Goal: Task Accomplishment & Management: Manage account settings

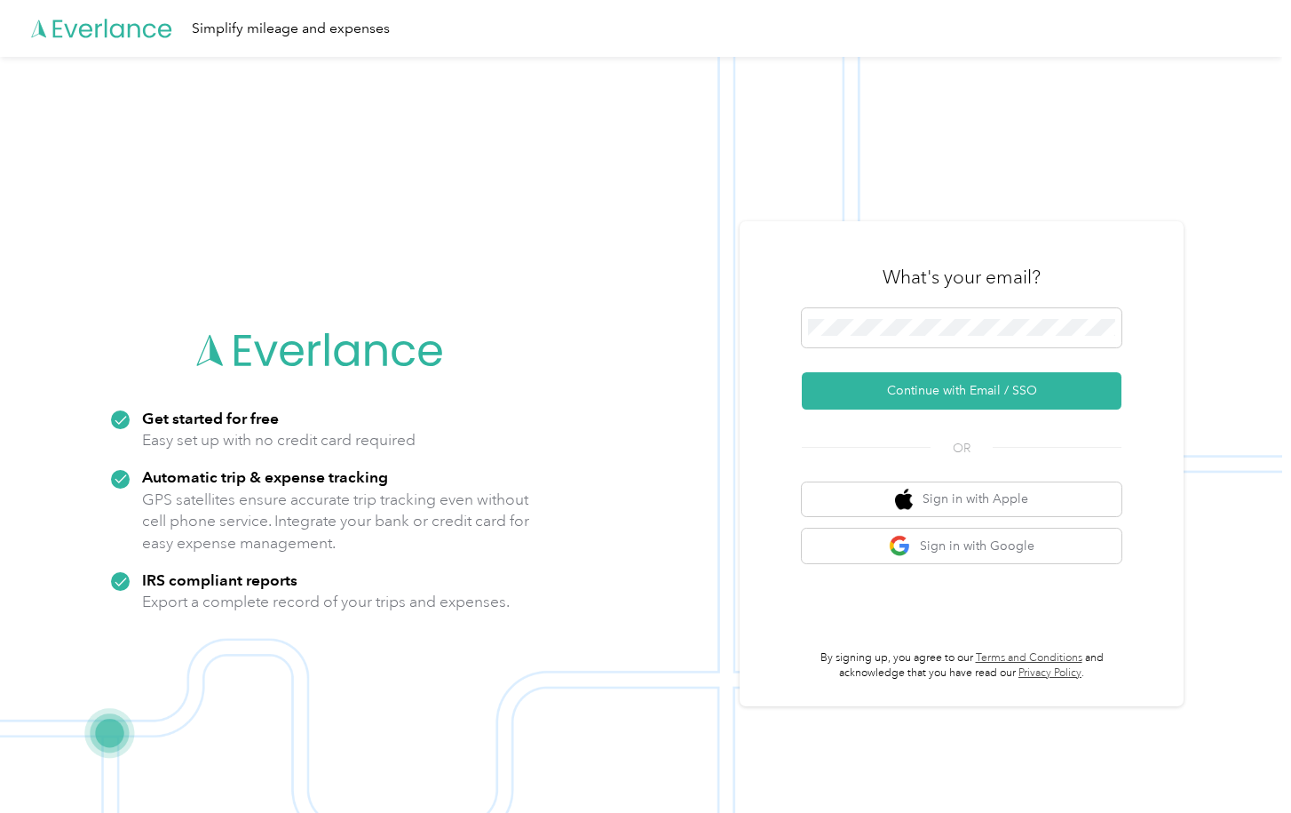
click at [664, 223] on img at bounding box center [641, 463] width 1282 height 813
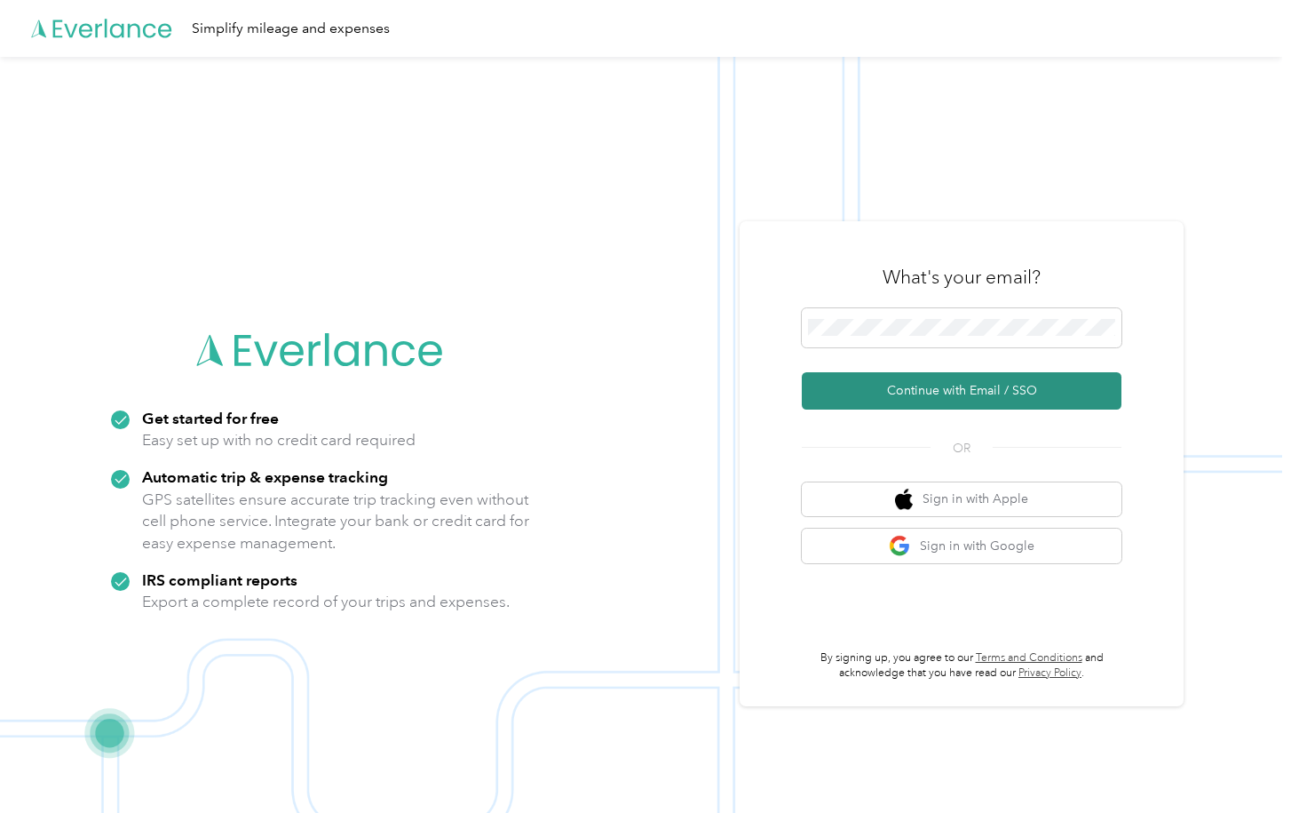
click at [941, 388] on button "Continue with Email / SSO" at bounding box center [962, 390] width 320 height 37
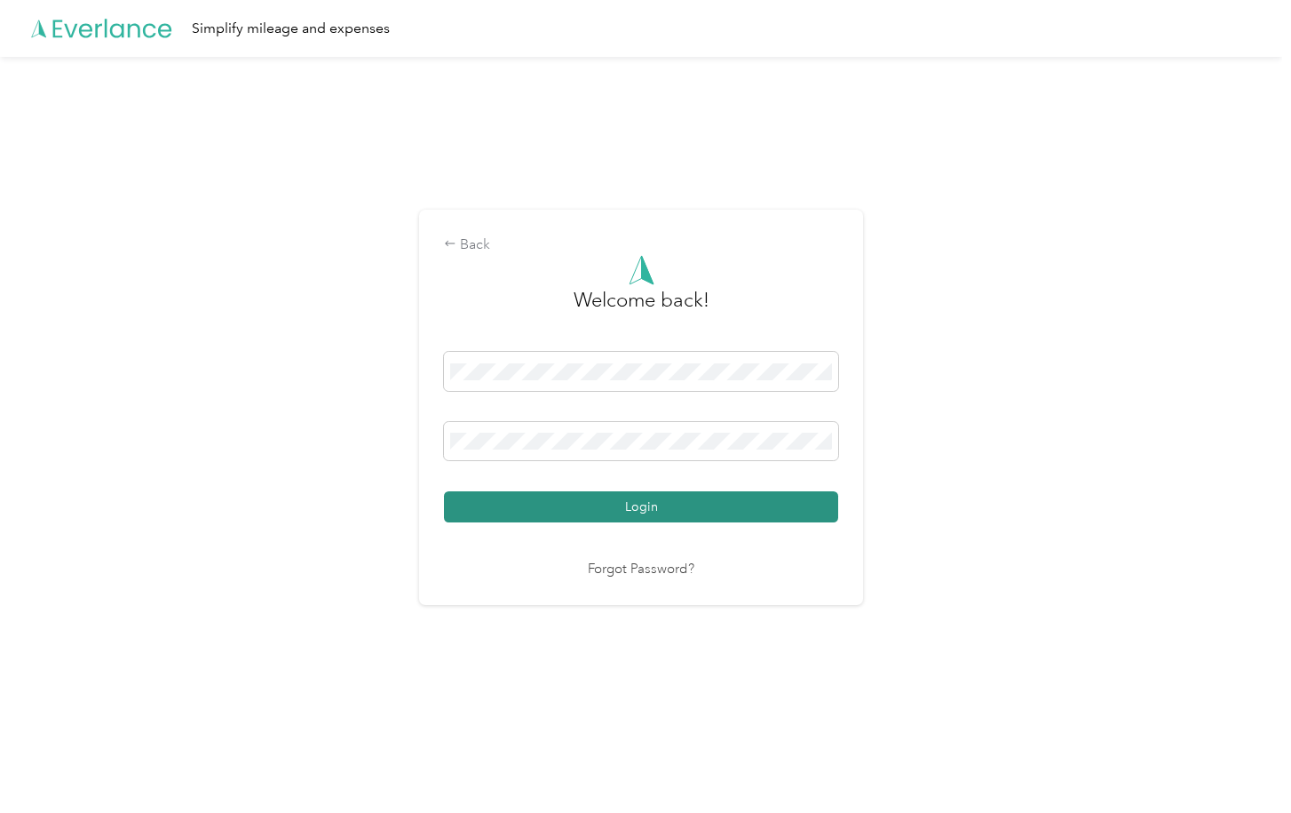
click at [623, 503] on button "Login" at bounding box center [641, 506] width 394 height 31
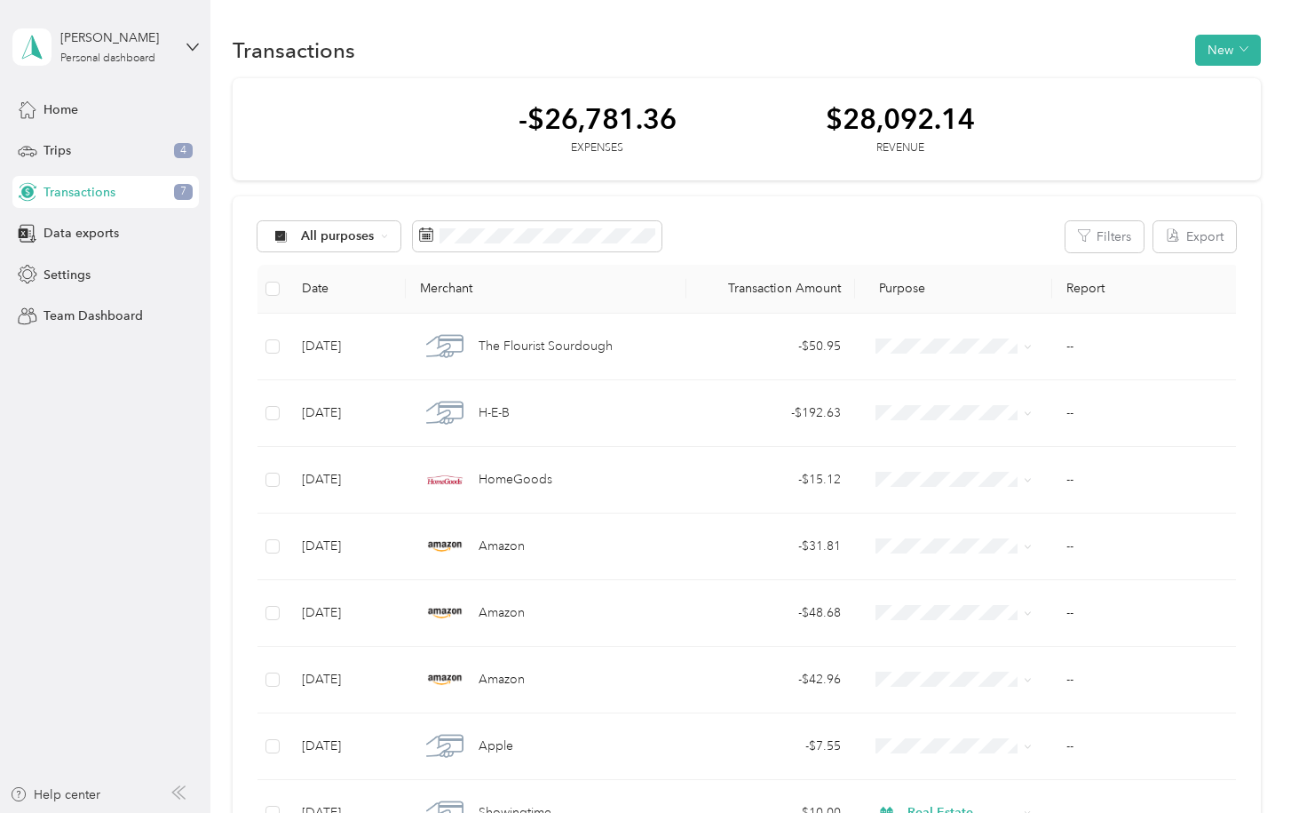
click at [133, 195] on div "Transactions 7" at bounding box center [105, 192] width 187 height 32
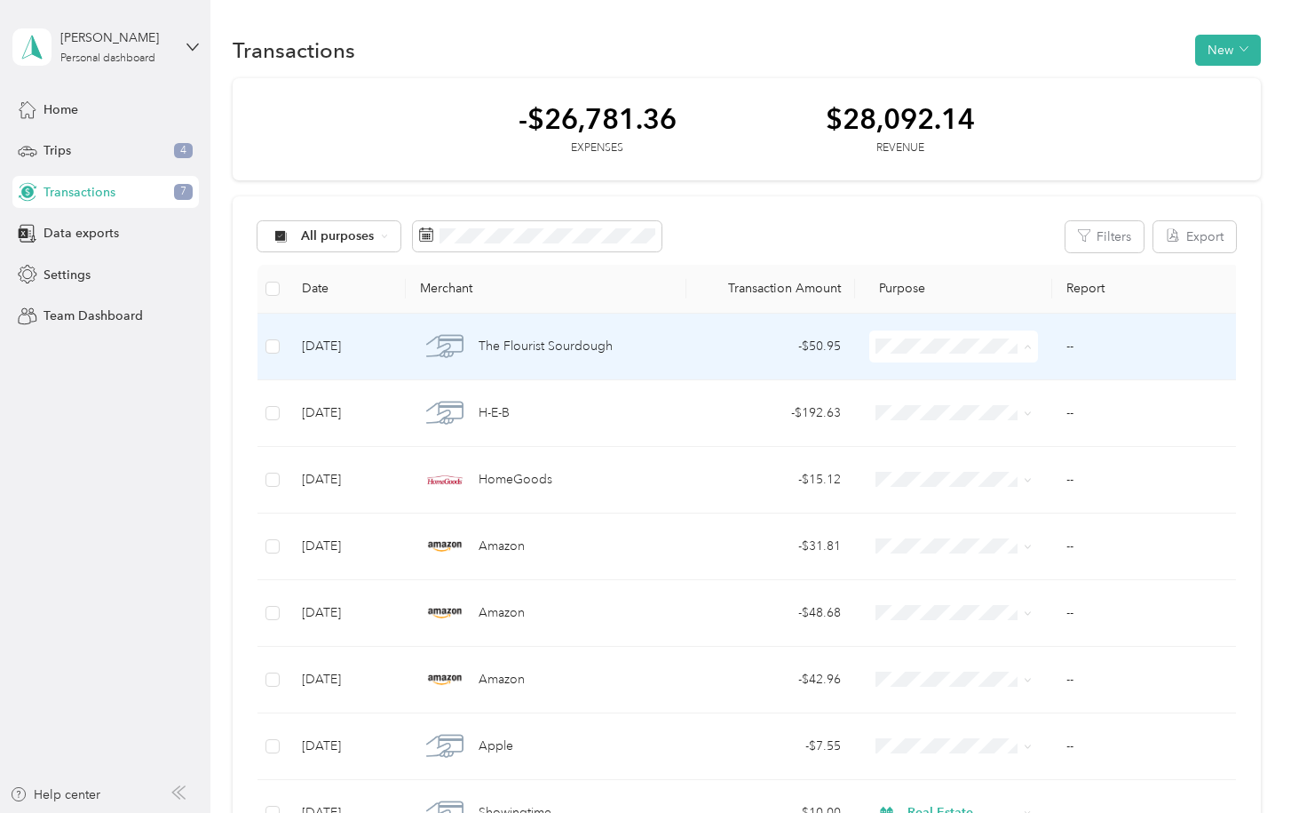
click at [937, 411] on span "Personal" at bounding box center [970, 410] width 112 height 19
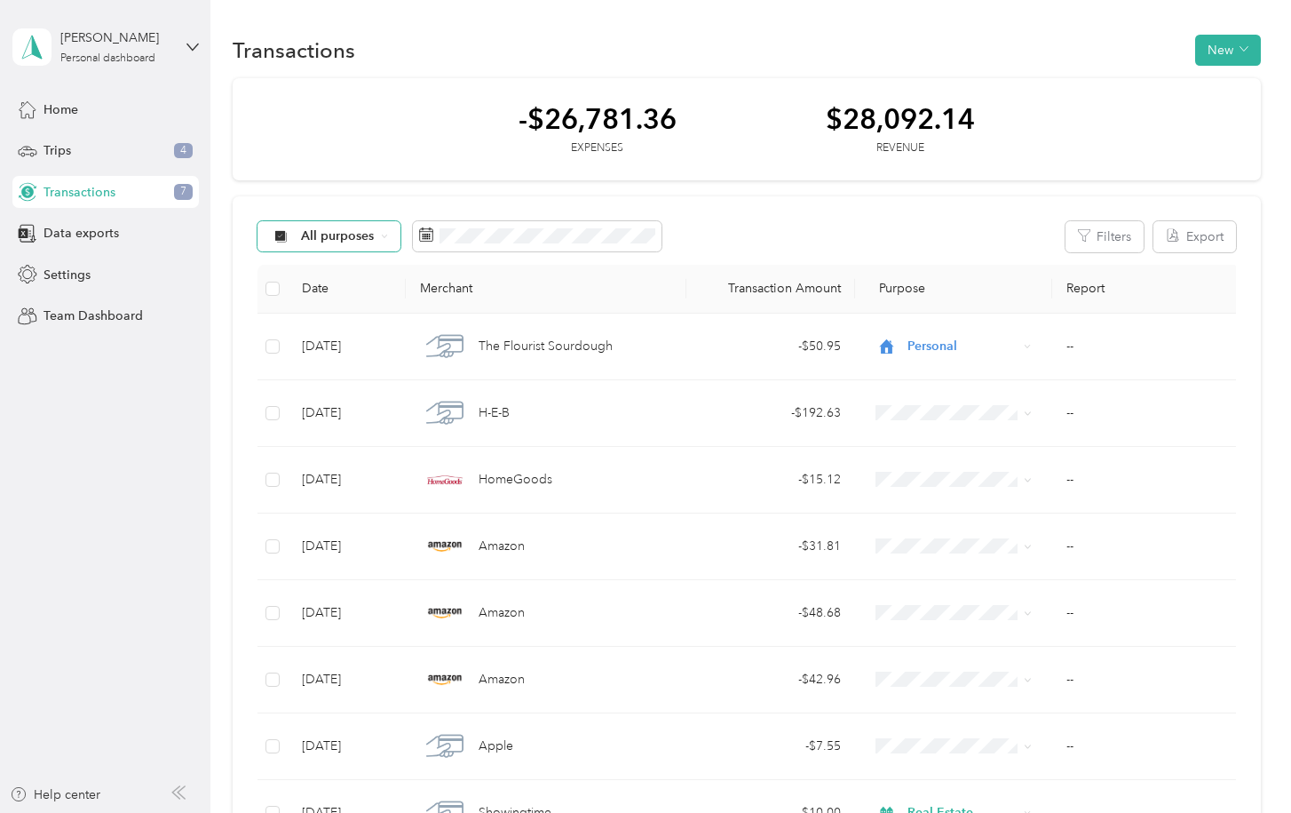
click at [371, 234] on span "All purposes" at bounding box center [338, 236] width 74 height 12
click at [353, 306] on li "Unclassified" at bounding box center [329, 299] width 142 height 31
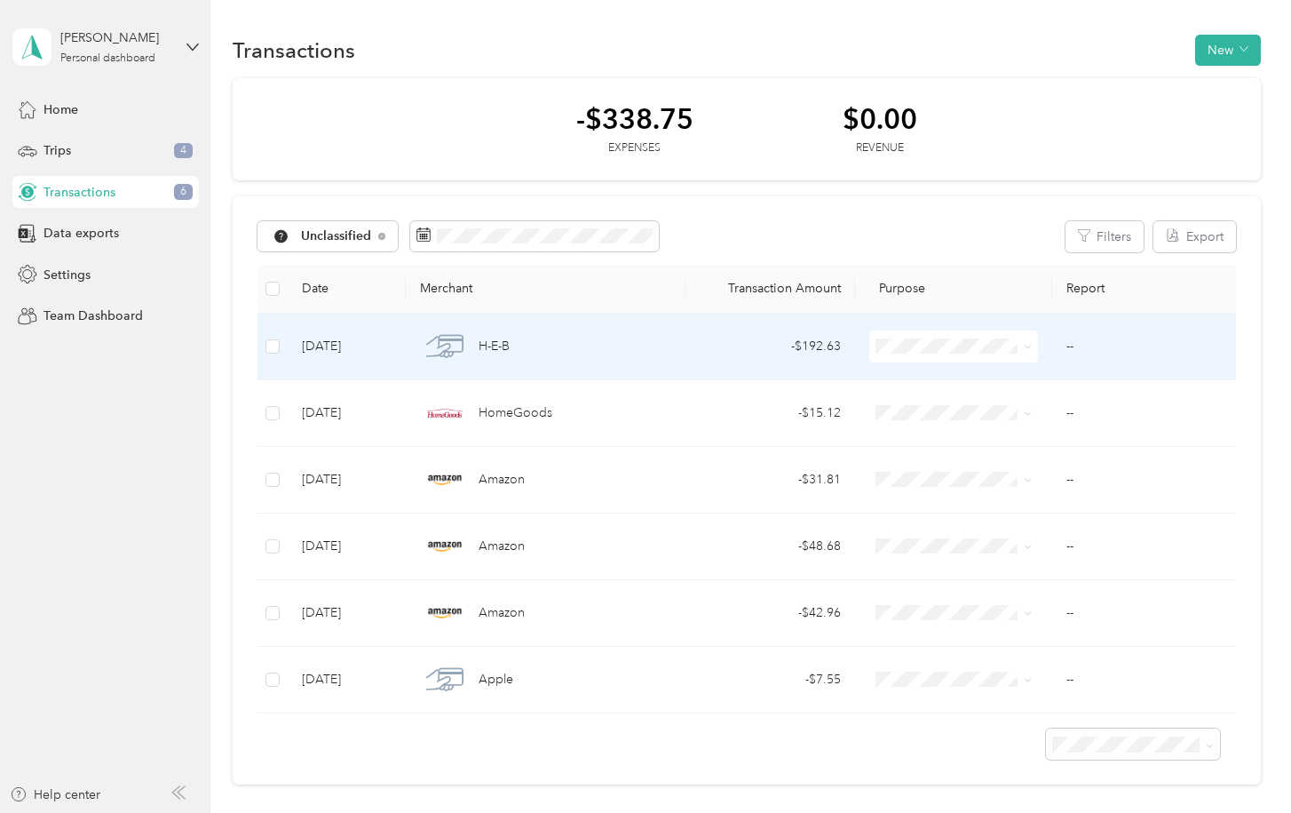
click at [1036, 345] on span at bounding box center [953, 346] width 169 height 32
click at [1022, 345] on span at bounding box center [1025, 347] width 14 height 20
click at [956, 402] on span "Personal" at bounding box center [970, 410] width 112 height 19
click at [710, 346] on div "- $15.12" at bounding box center [771, 347] width 140 height 20
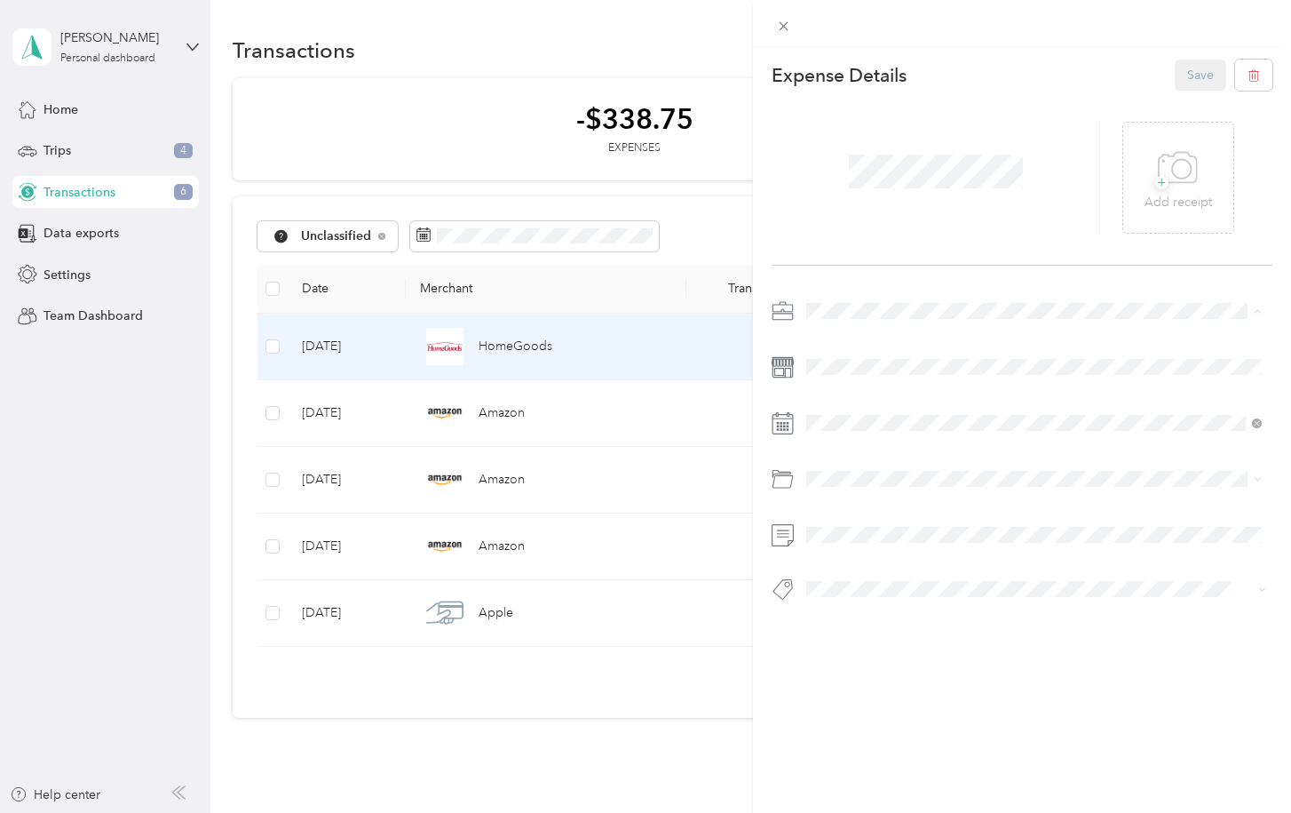
click at [835, 397] on span "Real Estate" at bounding box center [843, 404] width 60 height 15
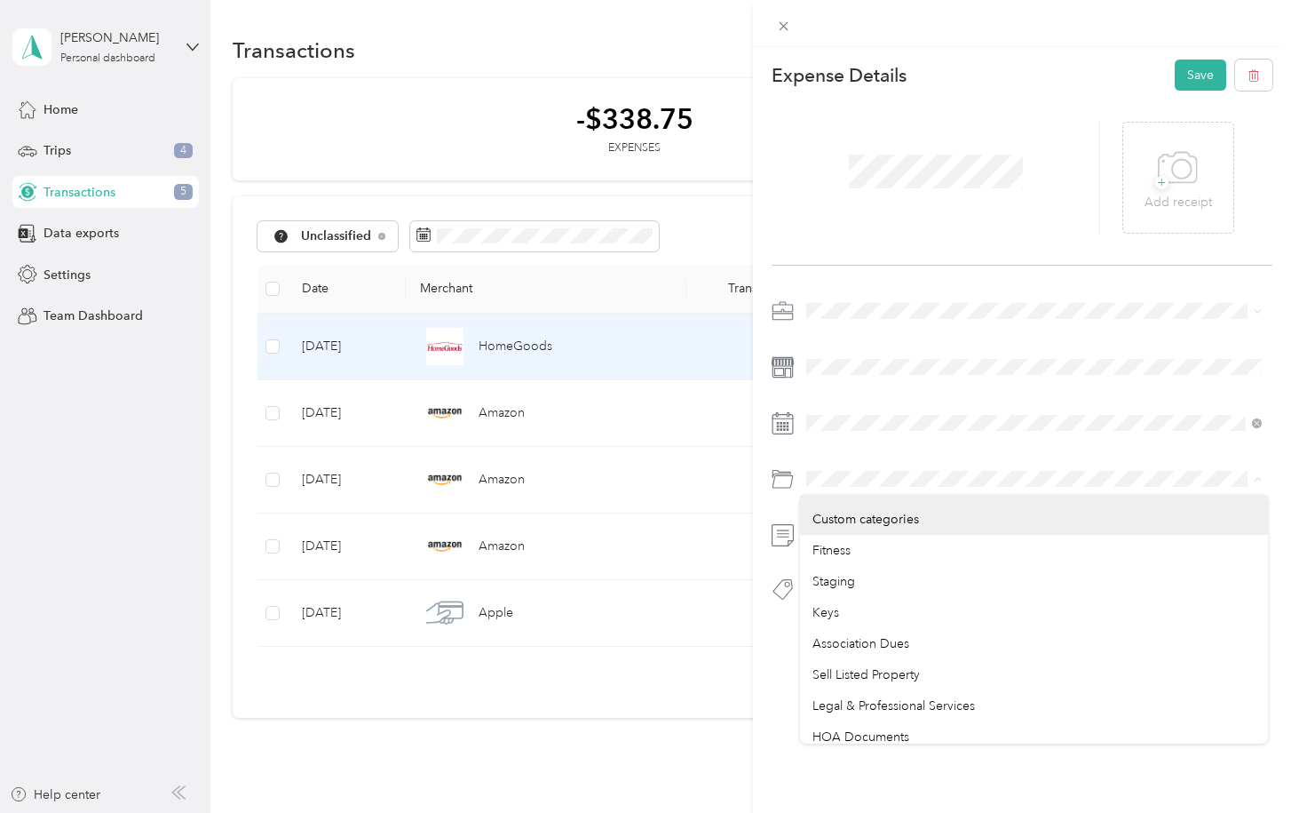
click at [773, 477] on div at bounding box center [1022, 478] width 501 height 28
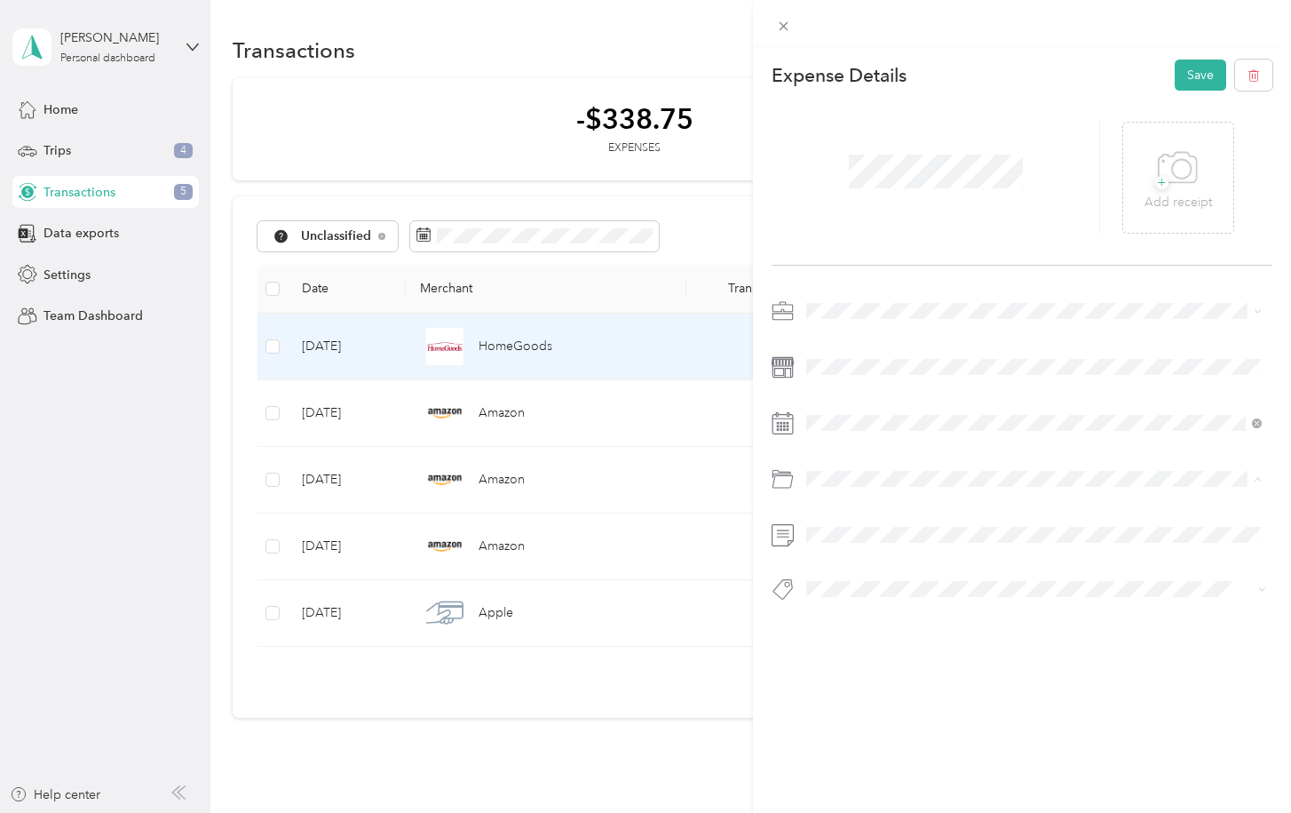
click at [838, 619] on span "Supplies" at bounding box center [837, 622] width 48 height 15
click at [846, 618] on span "Stationery" at bounding box center [850, 621] width 50 height 16
click at [1179, 178] on icon at bounding box center [1181, 168] width 19 height 19
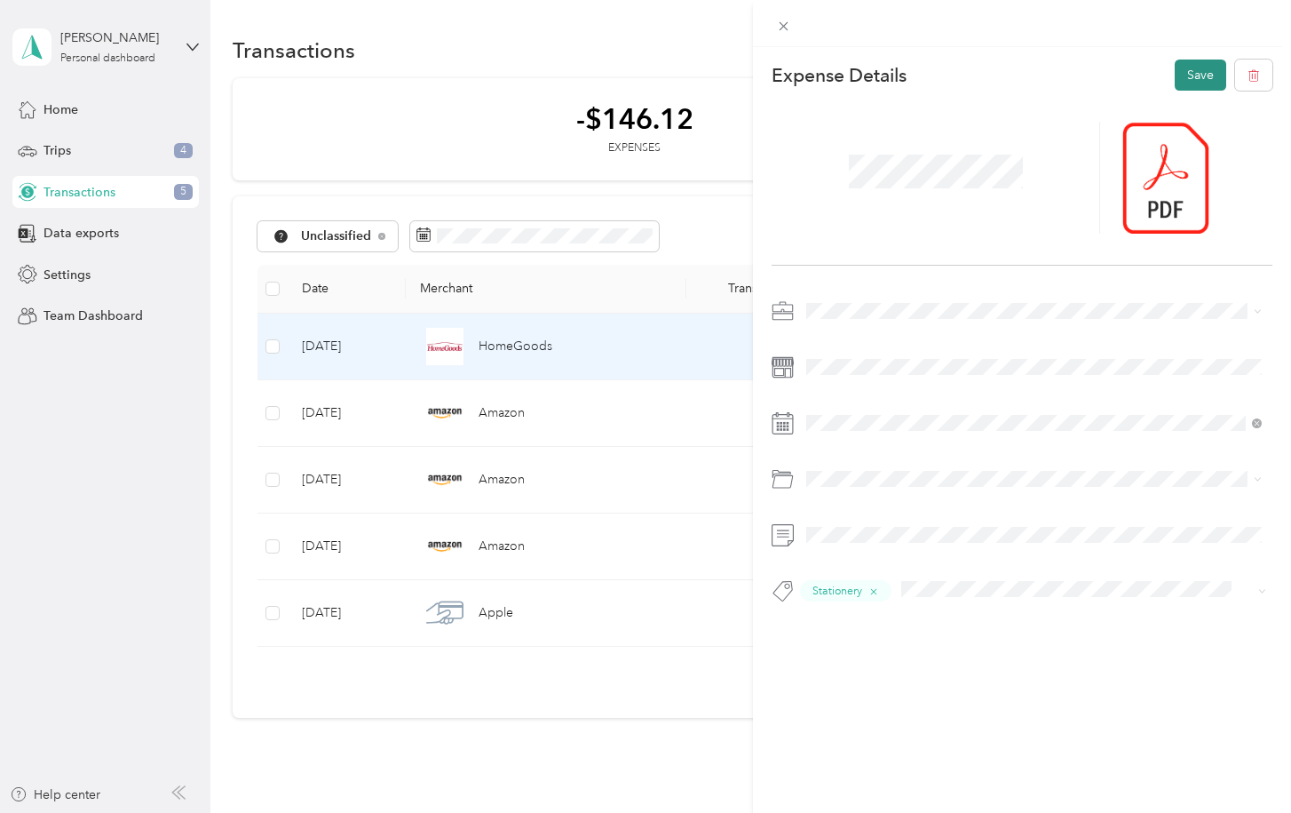
click at [1195, 76] on button "Save" at bounding box center [1201, 75] width 52 height 31
